Goal: Communication & Community: Answer question/provide support

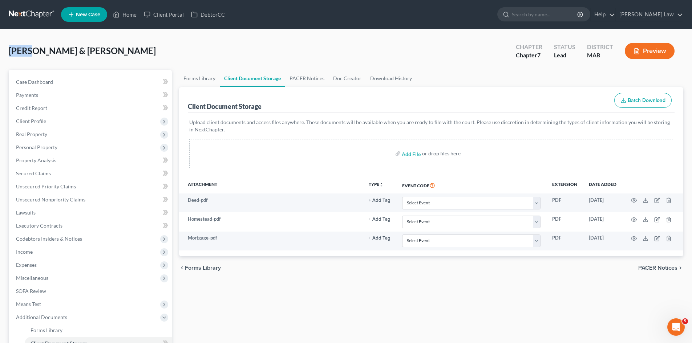
click at [28, 15] on link at bounding box center [32, 14] width 46 height 13
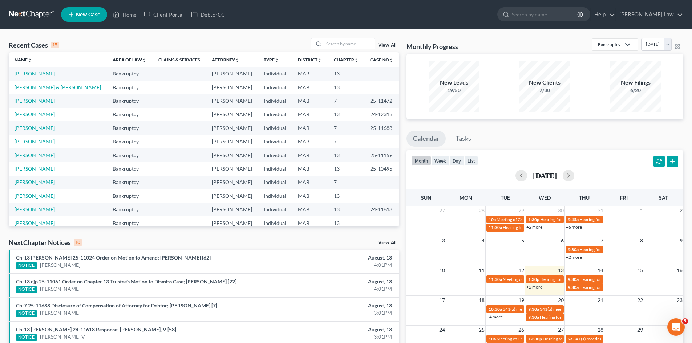
click at [30, 76] on link "[PERSON_NAME]" at bounding box center [35, 73] width 40 height 6
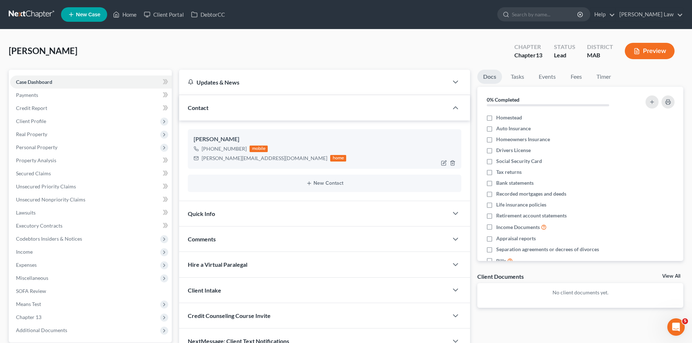
click at [216, 137] on div "Christopher Silva" at bounding box center [324, 139] width 262 height 9
copy div "Christopher Silva"
click at [52, 124] on span "Client Profile" at bounding box center [91, 121] width 162 height 13
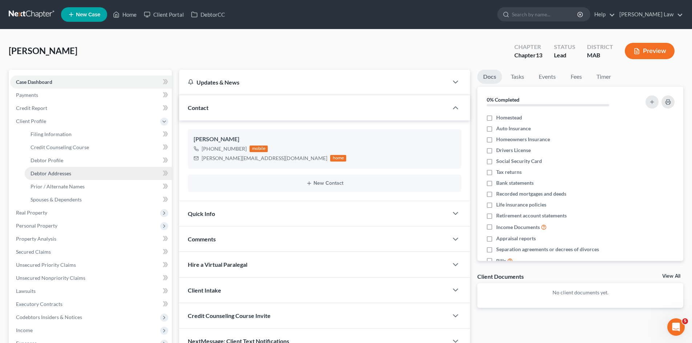
click at [53, 167] on link "Debtor Addresses" at bounding box center [98, 173] width 147 height 13
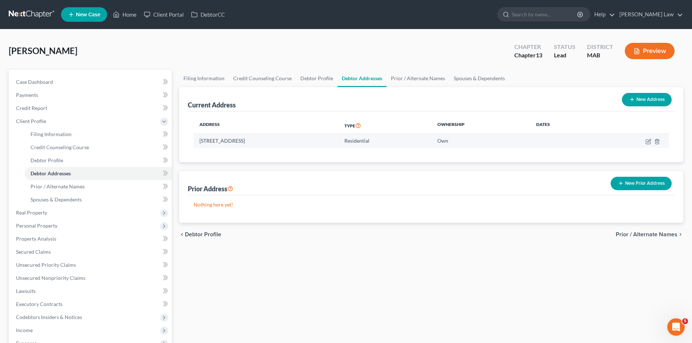
click at [233, 144] on td "9 Appleton Street, unit 208, Boston, MA 02116" at bounding box center [265, 141] width 145 height 14
copy td "9 Appleton Street, unit 208, Boston, MA 02116"
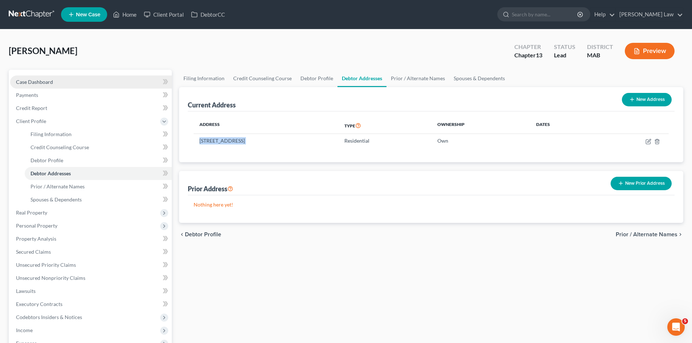
click at [48, 81] on span "Case Dashboard" at bounding box center [34, 82] width 37 height 6
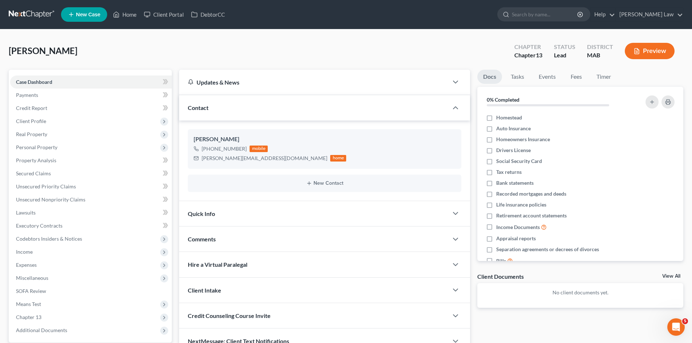
click at [668, 272] on div "Docs Tasks Events Fees Timer 0% Completed Nothing here yet! Homestead Auto Insu…" at bounding box center [579, 212] width 213 height 285
click at [669, 275] on link "View All" at bounding box center [671, 276] width 18 height 5
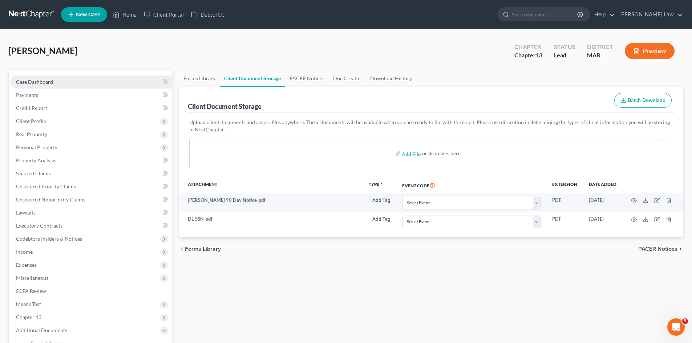
drag, startPoint x: 54, startPoint y: 81, endPoint x: 688, endPoint y: 254, distance: 656.4
click at [54, 81] on link "Case Dashboard" at bounding box center [91, 82] width 162 height 13
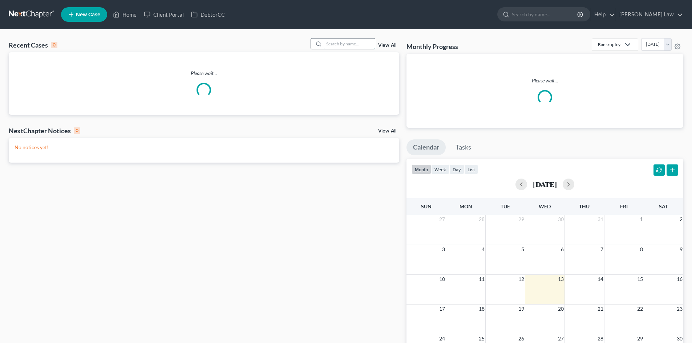
click at [355, 47] on input "search" at bounding box center [349, 43] width 51 height 11
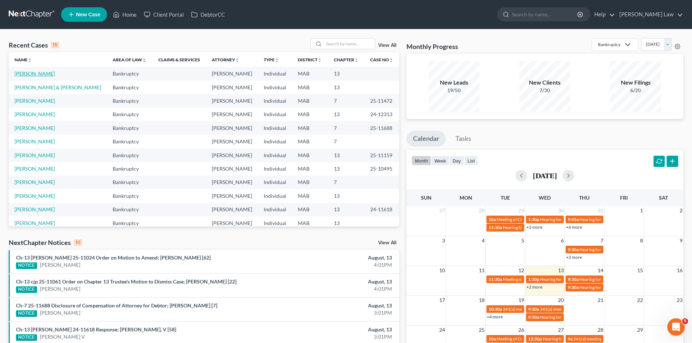
click at [42, 73] on link "[PERSON_NAME]" at bounding box center [35, 73] width 40 height 6
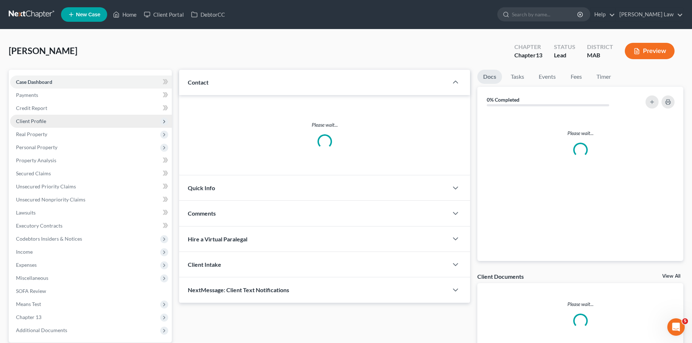
click at [38, 121] on span "Client Profile" at bounding box center [31, 121] width 30 height 6
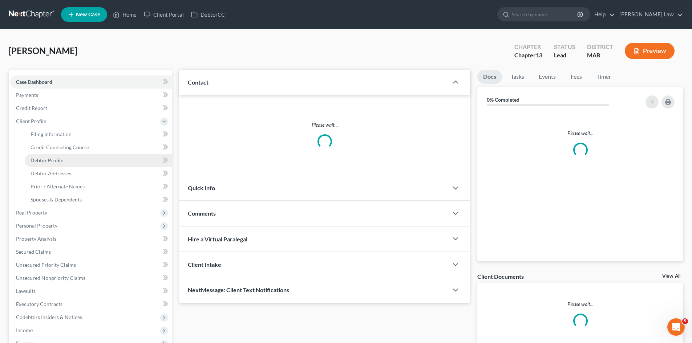
click at [74, 161] on link "Debtor Profile" at bounding box center [98, 160] width 147 height 13
select select "0"
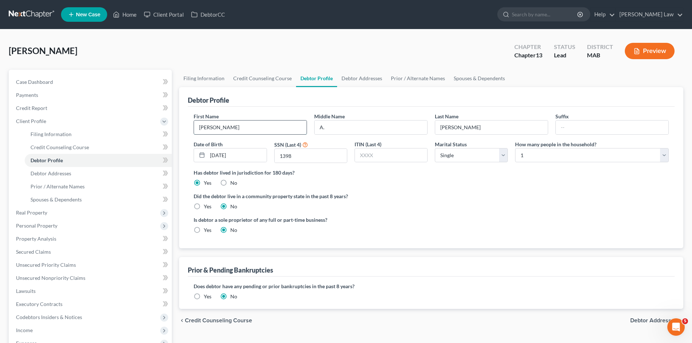
click at [257, 126] on input "Christopher" at bounding box center [250, 128] width 113 height 14
click at [405, 129] on input "A." at bounding box center [370, 128] width 113 height 14
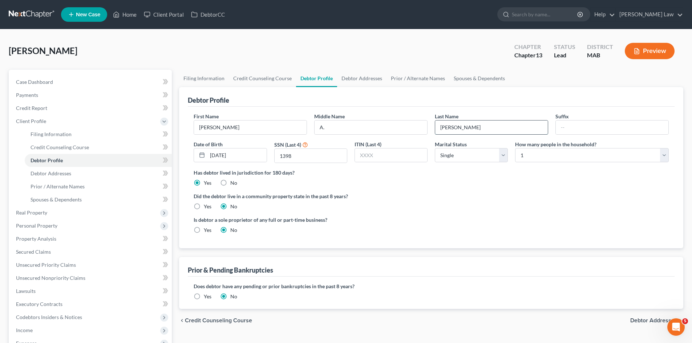
click at [488, 122] on input "Silva" at bounding box center [491, 128] width 113 height 14
click at [43, 108] on span "Credit Report" at bounding box center [31, 108] width 31 height 6
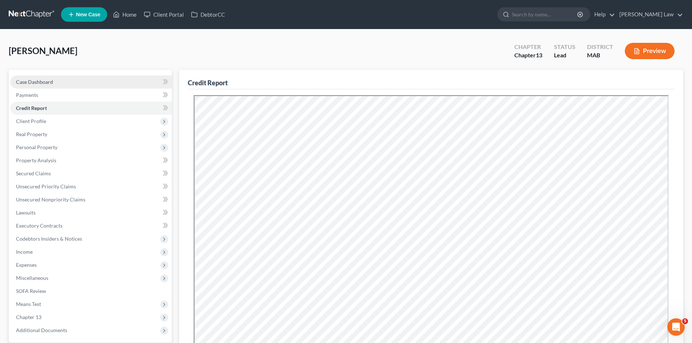
click at [71, 88] on link "Case Dashboard" at bounding box center [91, 82] width 162 height 13
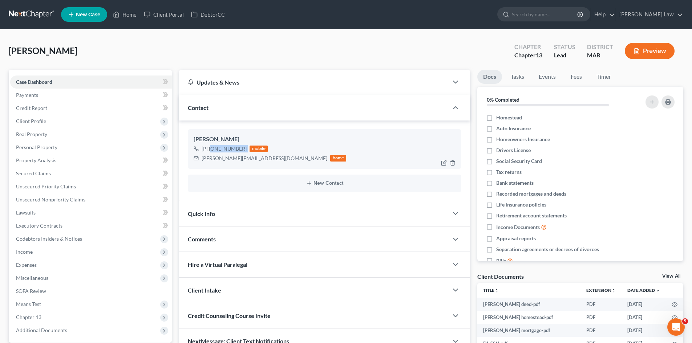
drag, startPoint x: 246, startPoint y: 149, endPoint x: 208, endPoint y: 151, distance: 37.8
click at [208, 151] on div "+1 (207) 653-8179 mobile" at bounding box center [269, 148] width 152 height 9
copy div "(207) 653-8179"
click at [234, 161] on div "chris@silvaitsolutions.com" at bounding box center [264, 158] width 126 height 7
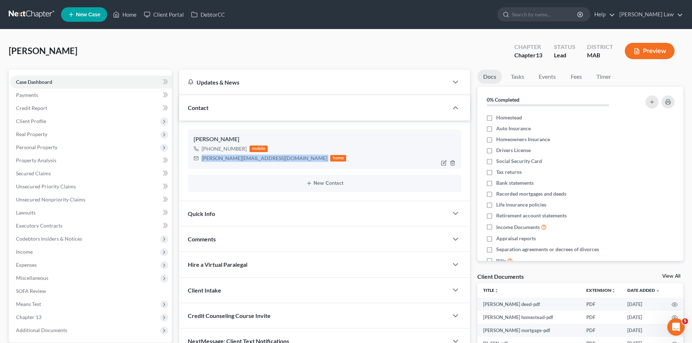
click at [234, 161] on div "chris@silvaitsolutions.com" at bounding box center [264, 158] width 126 height 7
copy div "chris@silvaitsolutions.com"
click at [55, 105] on link "Credit Report" at bounding box center [91, 108] width 162 height 13
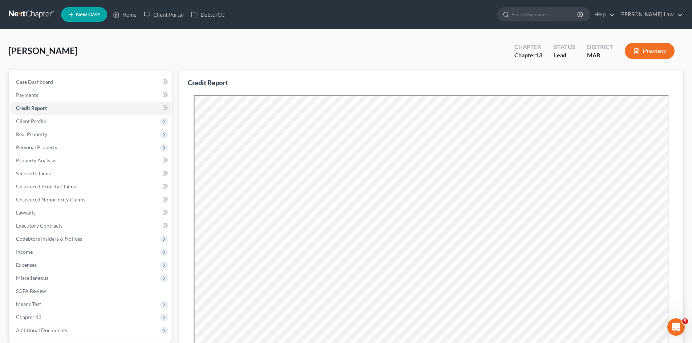
click at [28, 74] on div "Case Dashboard Payments Invoices Payments Payments Credit Report Client Profile…" at bounding box center [90, 206] width 163 height 273
click at [30, 76] on link "Case Dashboard" at bounding box center [91, 82] width 162 height 13
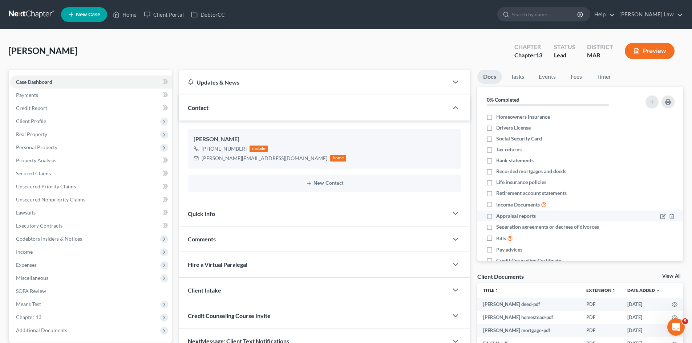
scroll to position [39, 0]
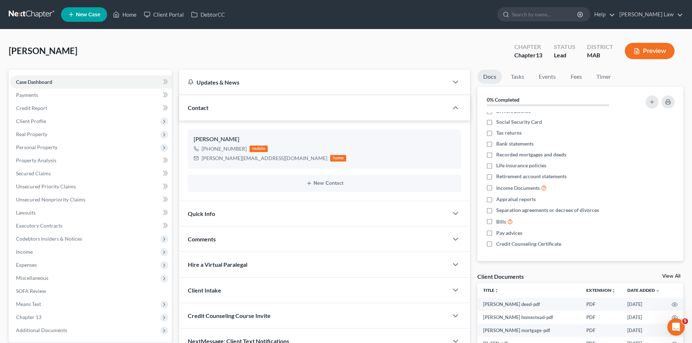
click at [35, 16] on link at bounding box center [32, 14] width 46 height 13
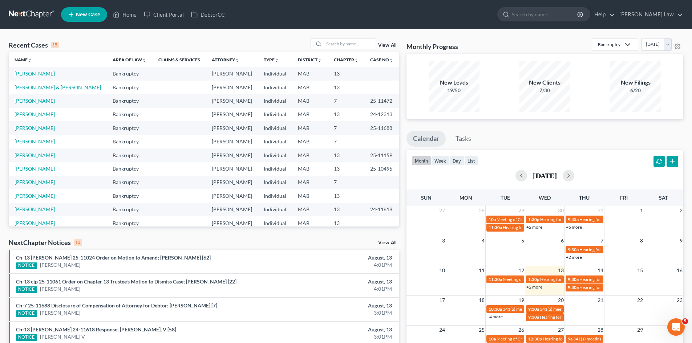
click at [44, 89] on link "[PERSON_NAME] & [PERSON_NAME]" at bounding box center [58, 87] width 86 height 6
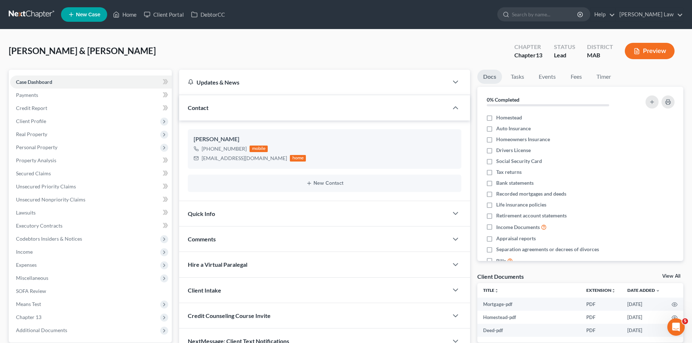
scroll to position [69, 0]
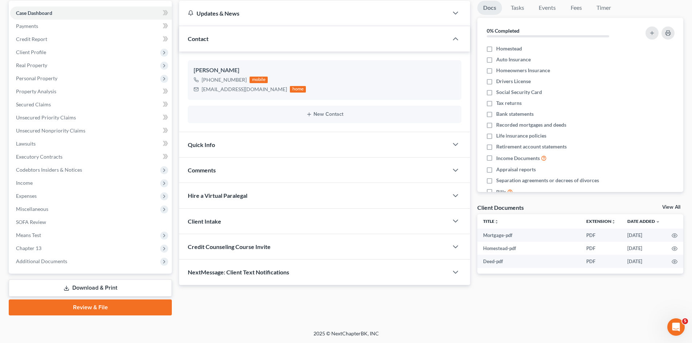
click at [222, 169] on div "Comments" at bounding box center [313, 170] width 269 height 25
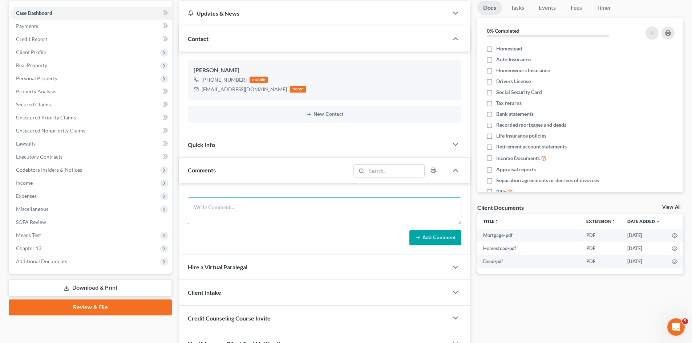
click at [308, 213] on textarea at bounding box center [324, 210] width 273 height 27
paste textarea "Plymouth District Court"
type textarea "Plymouth District Court"
click at [203, 216] on textarea at bounding box center [324, 210] width 273 height 27
paste textarea "Matthew D. Smith, Esq. Schreiber Law, LLC 53 Stiles Rd, Suite A102 Salem, NH 03…"
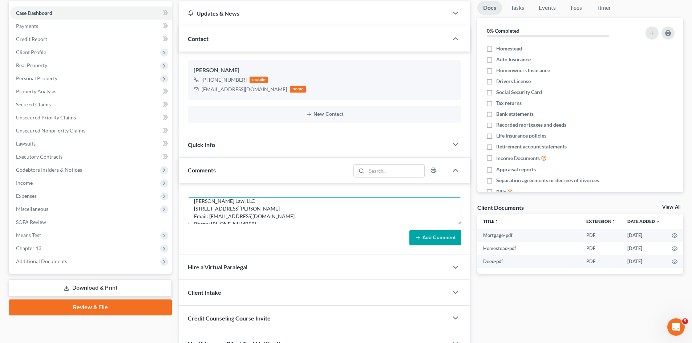
scroll to position [0, 0]
click at [195, 206] on textarea "Matthew D. Smith, Esq. Schreiber Law, LLC 53 Stiles Rd, Suite A102 Salem, NH 03…" at bounding box center [324, 210] width 273 height 27
click at [203, 211] on textarea "Matthew D. Smith, Esq. Schreiber Law, LLC 53 Stiles Rd, Suite A102 Salem, NH 03…" at bounding box center [324, 210] width 273 height 27
click at [203, 207] on textarea "Matthew D. Smith, Esq. Schreiber Law, LLC 53 Stiles Rd, Suite A102 Salem, NH 03…" at bounding box center [324, 210] width 273 height 27
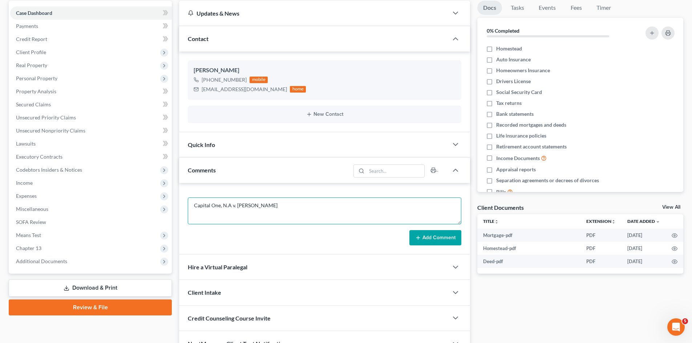
scroll to position [9, 0]
drag, startPoint x: 245, startPoint y: 209, endPoint x: 240, endPoint y: 207, distance: 5.2
click at [245, 209] on textarea "Capital One, N.A v. Kevin White Matthew D. Smith, Esq. Schreiber Law, LLC 53 St…" at bounding box center [324, 210] width 273 height 27
click at [236, 204] on textarea "Capital One, N.A v. Kevin White Matthew D. Smith, Esq. Schreiber Law, LLC 53 St…" at bounding box center [324, 210] width 273 height 27
paste textarea "Plymouth District Court Civil Action No. 2559CV000567"
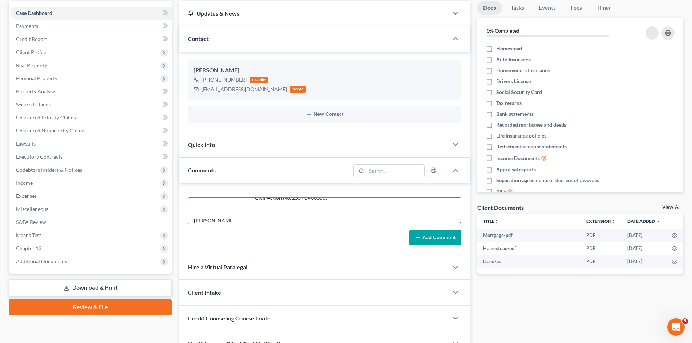
click at [246, 199] on textarea "Capital One, N.A v. Kevin White Plymouth District Court Civil Action No. 2559CV…" at bounding box center [324, 210] width 273 height 27
click at [247, 222] on textarea "Capital One, N.A v. Kevin White Plymouth District Court Civil Action No. 2559CV…" at bounding box center [324, 210] width 273 height 27
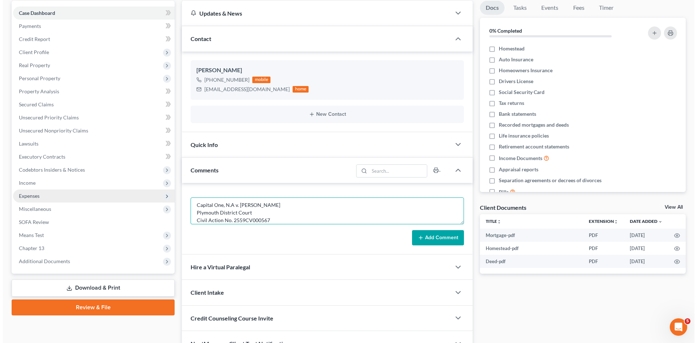
scroll to position [0, 0]
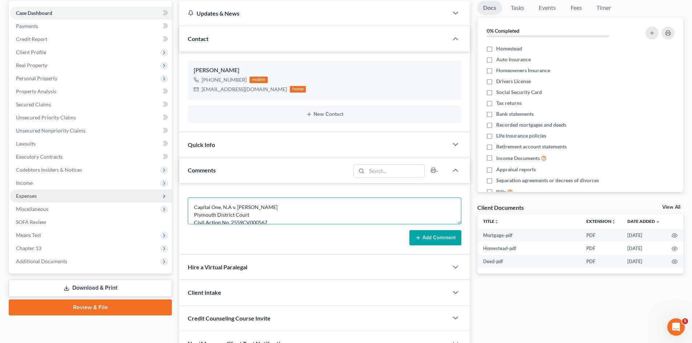
drag, startPoint x: 273, startPoint y: 218, endPoint x: 158, endPoint y: 194, distance: 117.6
click at [158, 194] on div "Petition Navigation Case Dashboard Payments Invoices Payments Payments Credit R…" at bounding box center [345, 179] width 681 height 356
type textarea "Capital One, N.A v. Kevin White Plymouth District Court Civil Action No. 2559CV…"
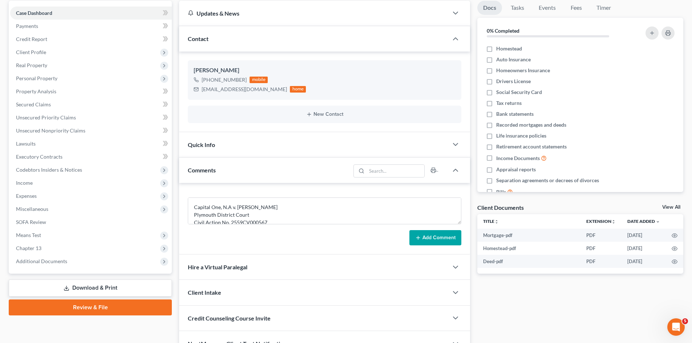
click at [670, 209] on link "View All" at bounding box center [671, 207] width 18 height 5
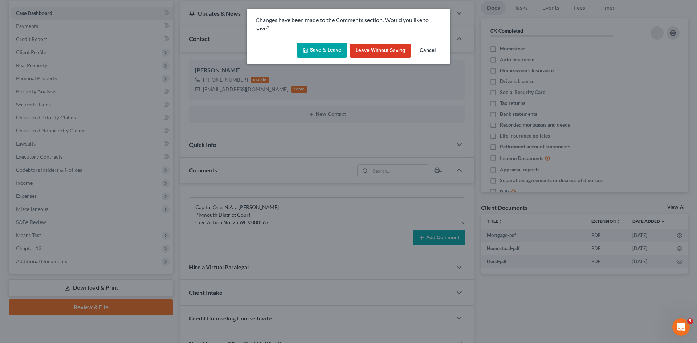
click at [337, 52] on button "Save & Leave" at bounding box center [322, 50] width 50 height 15
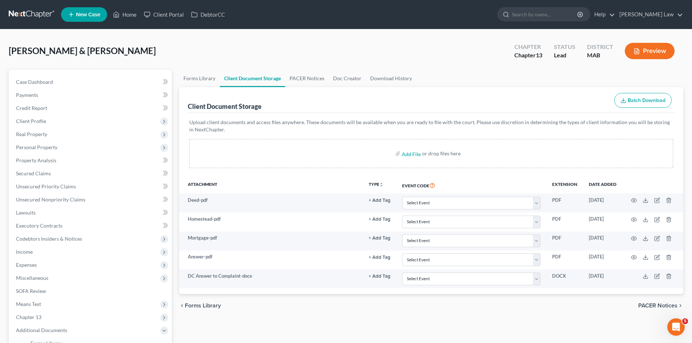
click at [43, 12] on link at bounding box center [32, 14] width 46 height 13
